Goal: Task Accomplishment & Management: Manage account settings

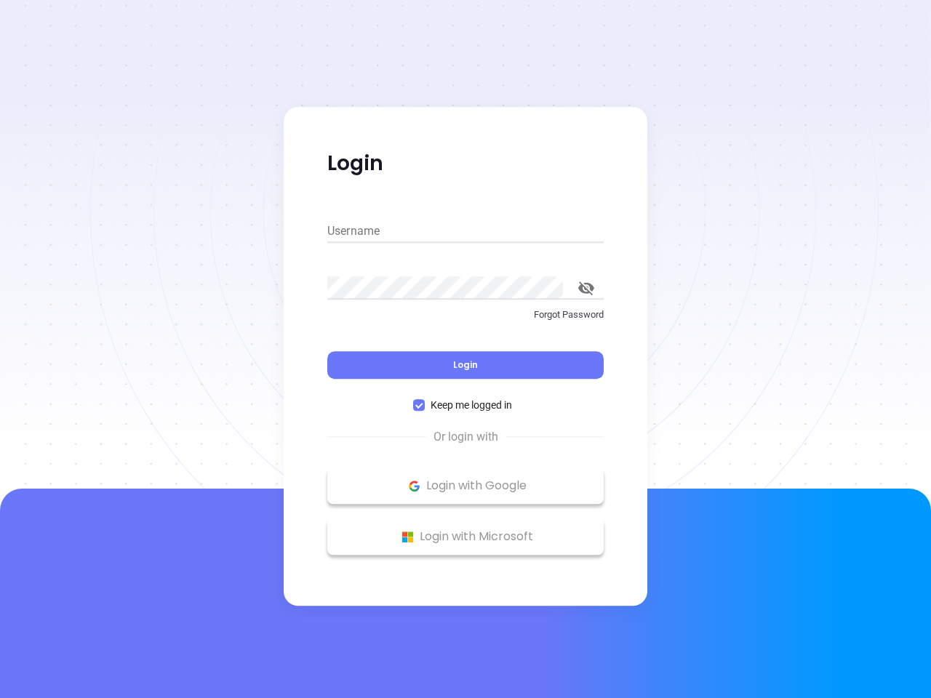
click at [465, 349] on div "Login" at bounding box center [465, 356] width 276 height 45
click at [465, 231] on input "Username" at bounding box center [465, 231] width 276 height 23
click at [586, 288] on icon "toggle password visibility" at bounding box center [586, 288] width 16 height 14
click at [465, 365] on span "Login" at bounding box center [465, 364] width 25 height 12
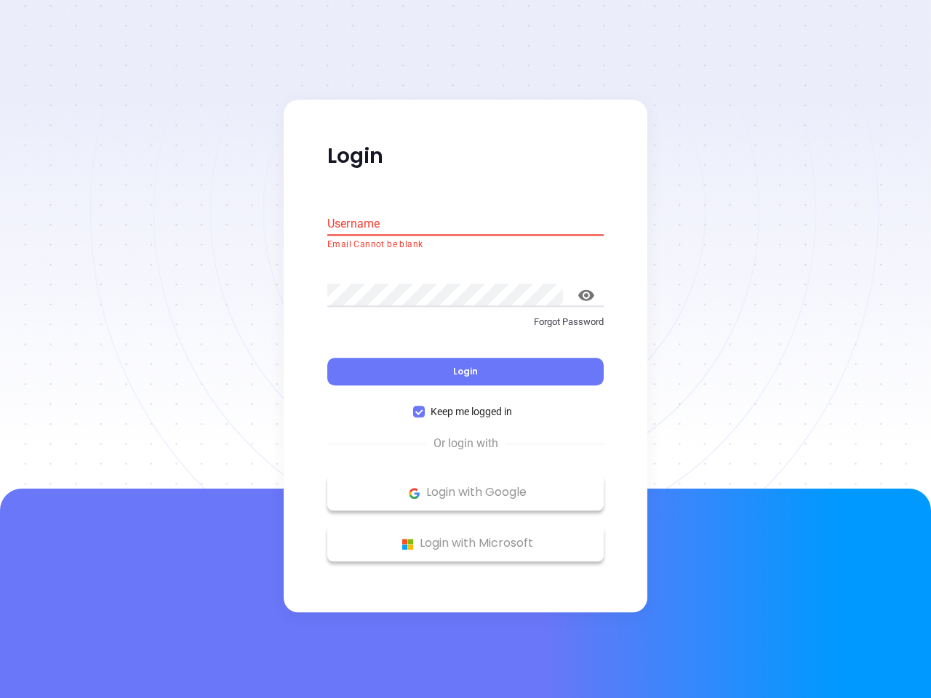
click at [465, 405] on span "Keep me logged in" at bounding box center [471, 412] width 93 height 16
click at [425, 406] on input "Keep me logged in" at bounding box center [419, 412] width 12 height 12
checkbox input "false"
click at [465, 486] on p "Login with Google" at bounding box center [465, 493] width 262 height 22
click at [465, 537] on p "Login with Microsoft" at bounding box center [465, 544] width 262 height 22
